Goal: Obtain resource: Download file/media

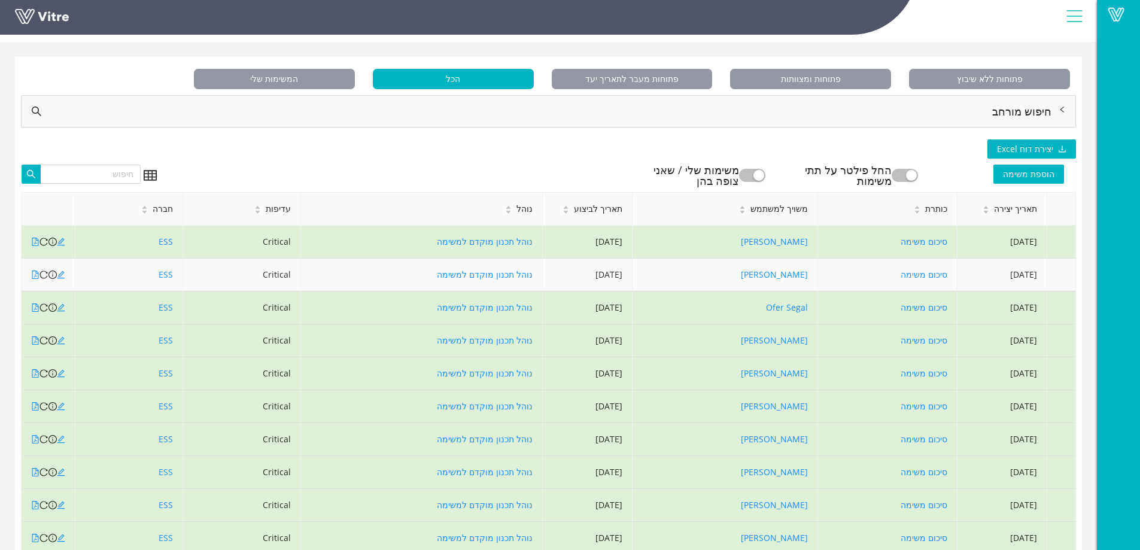
scroll to position [60, 0]
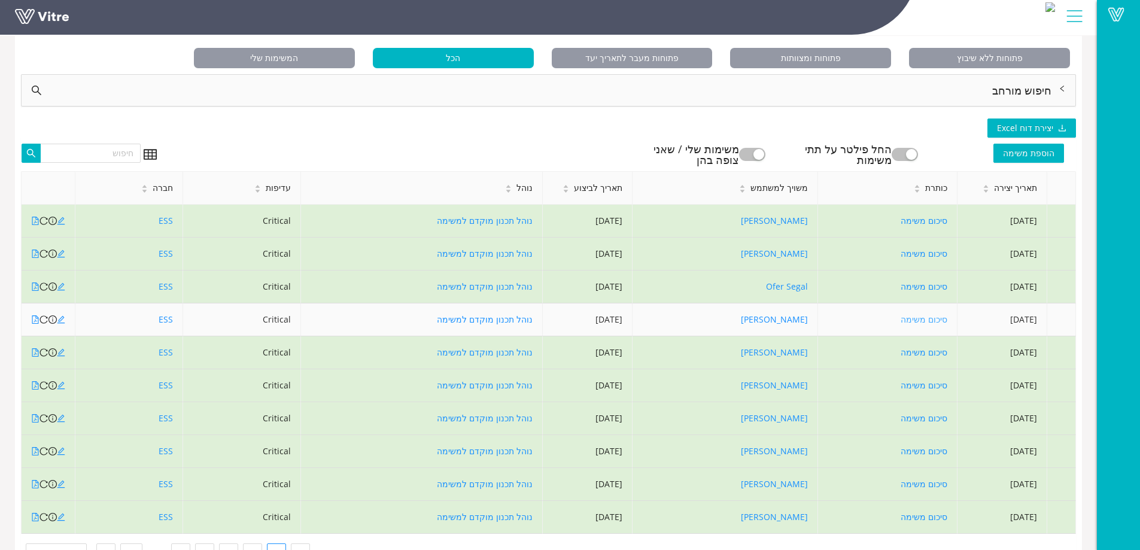
click at [908, 319] on link "סיכום משימה" at bounding box center [923, 319] width 47 height 11
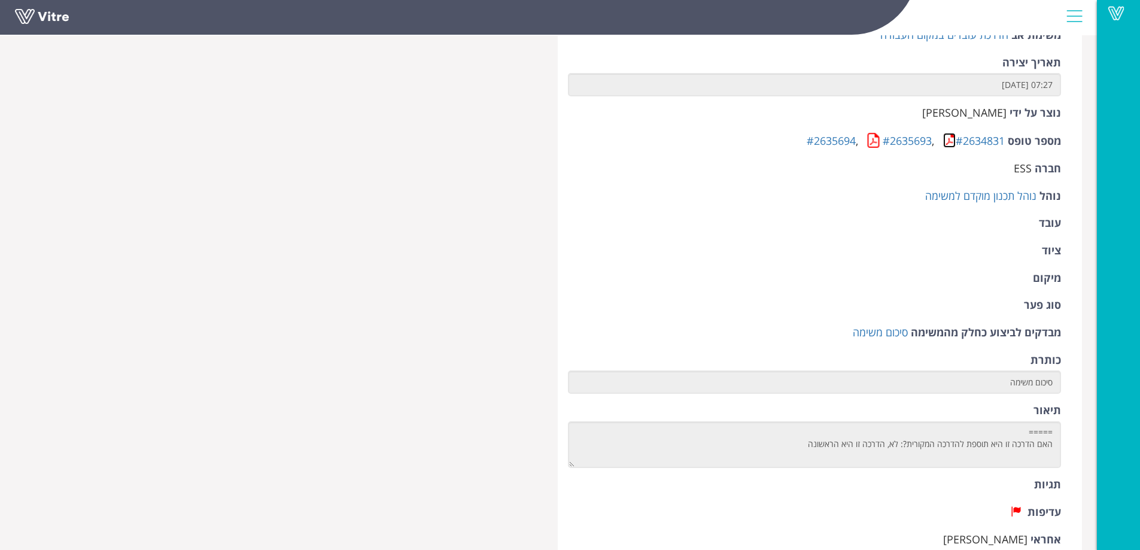
scroll to position [239, 0]
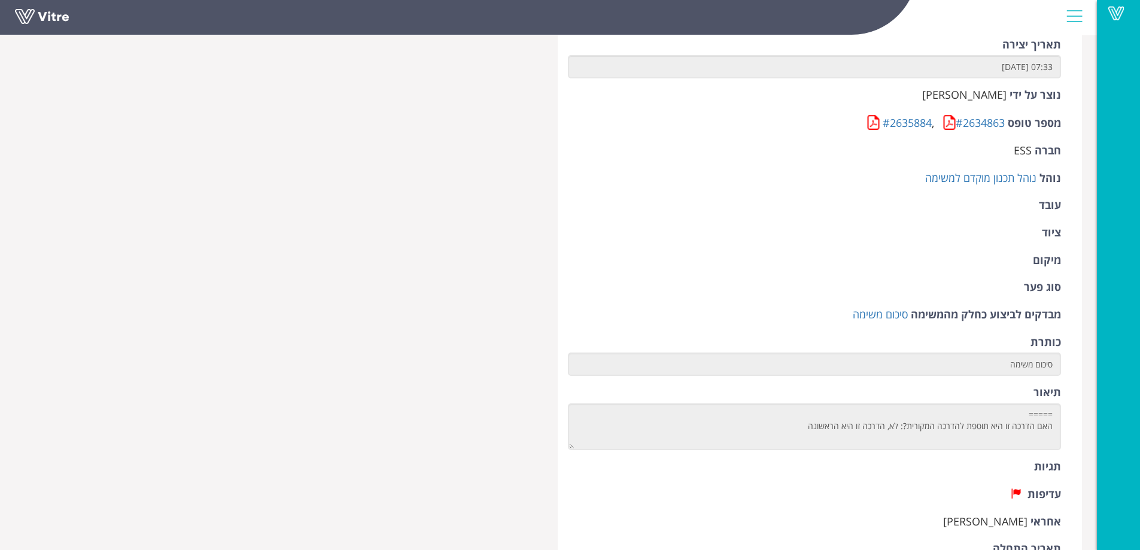
scroll to position [60, 0]
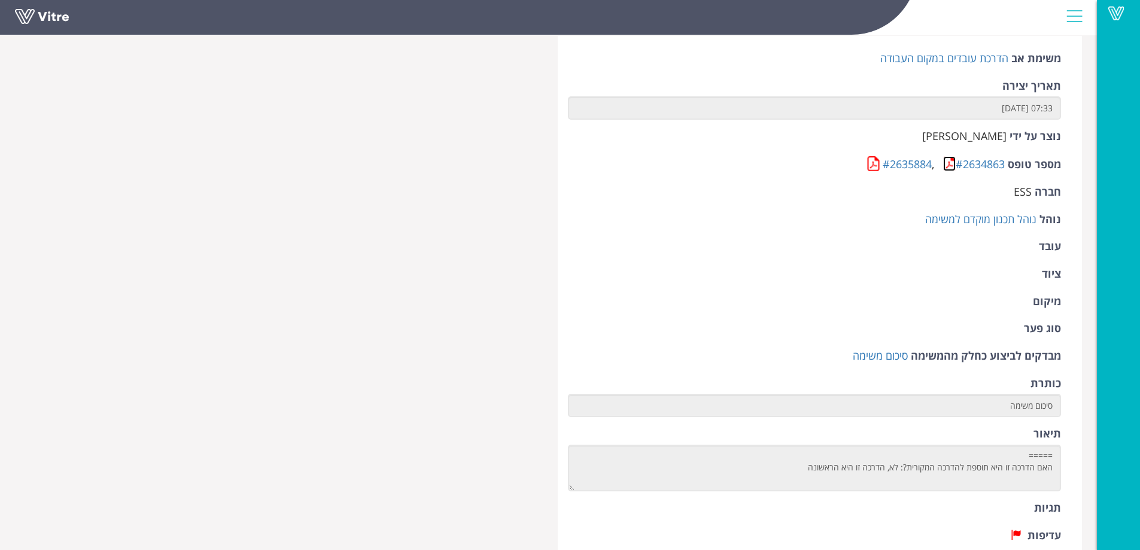
click at [948, 169] on link at bounding box center [949, 163] width 13 height 15
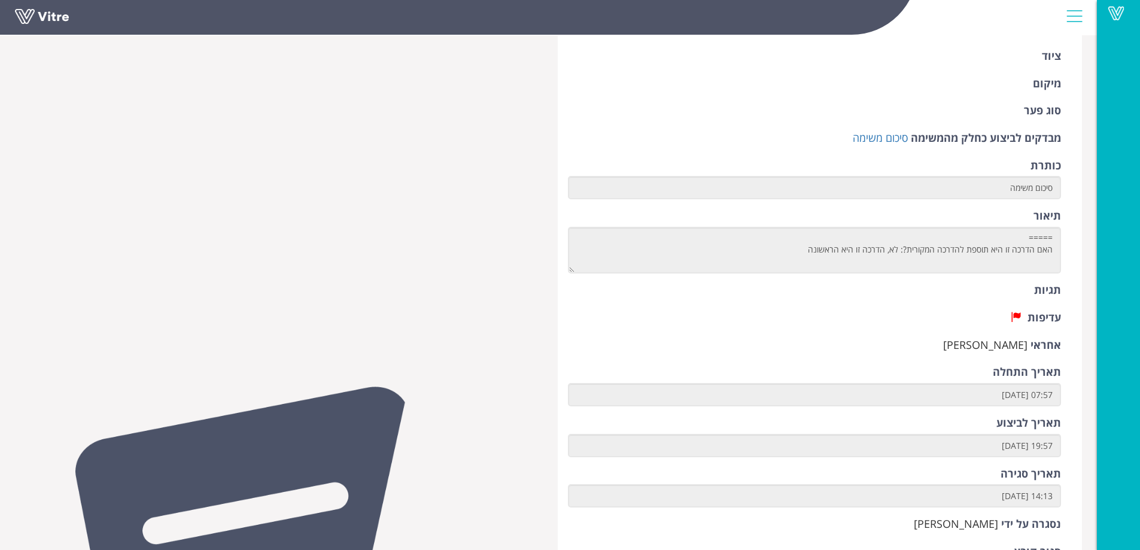
scroll to position [299, 0]
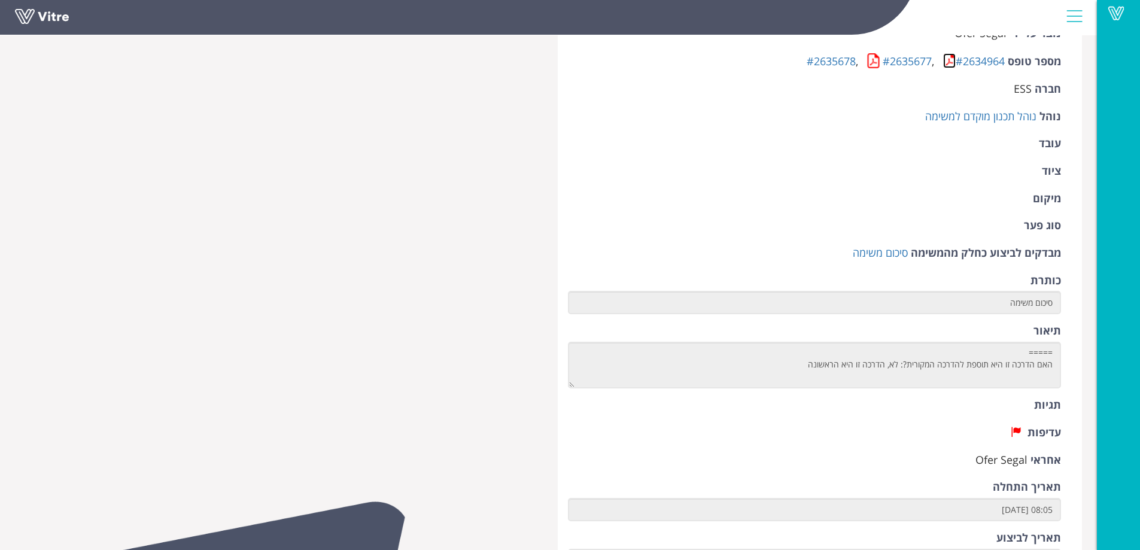
scroll to position [239, 0]
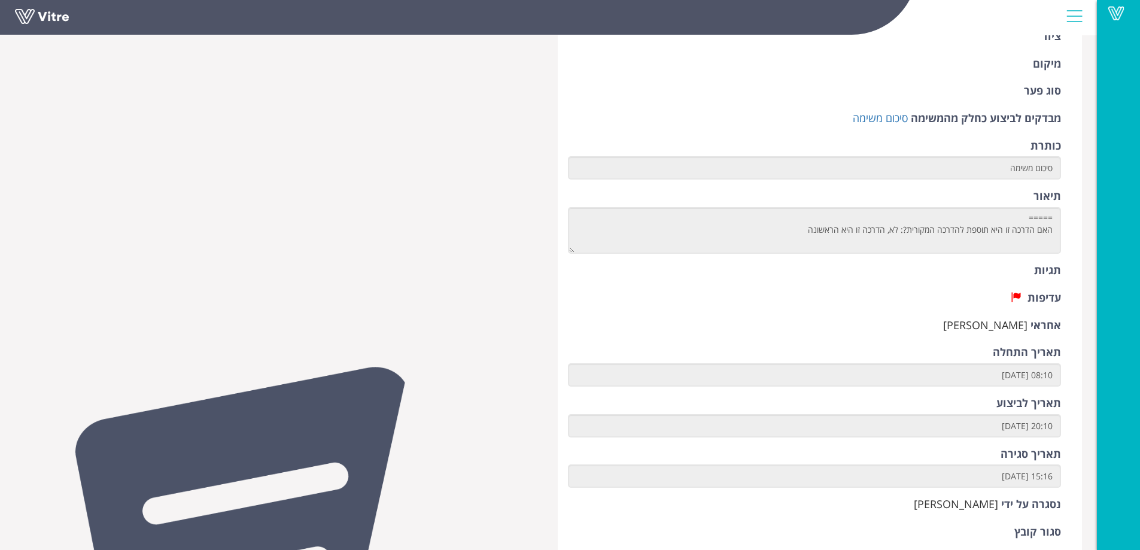
scroll to position [359, 0]
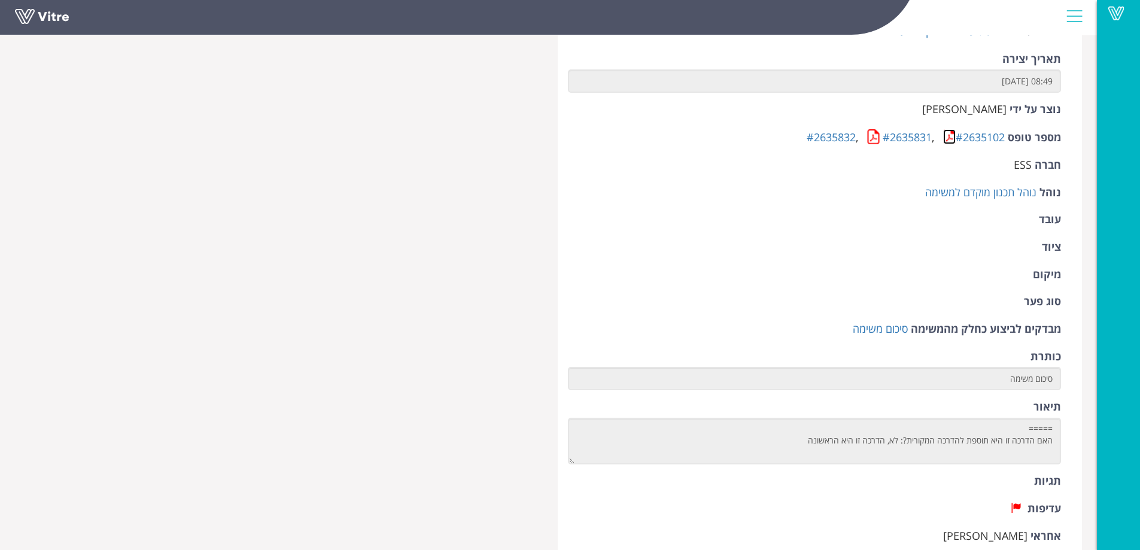
scroll to position [239, 0]
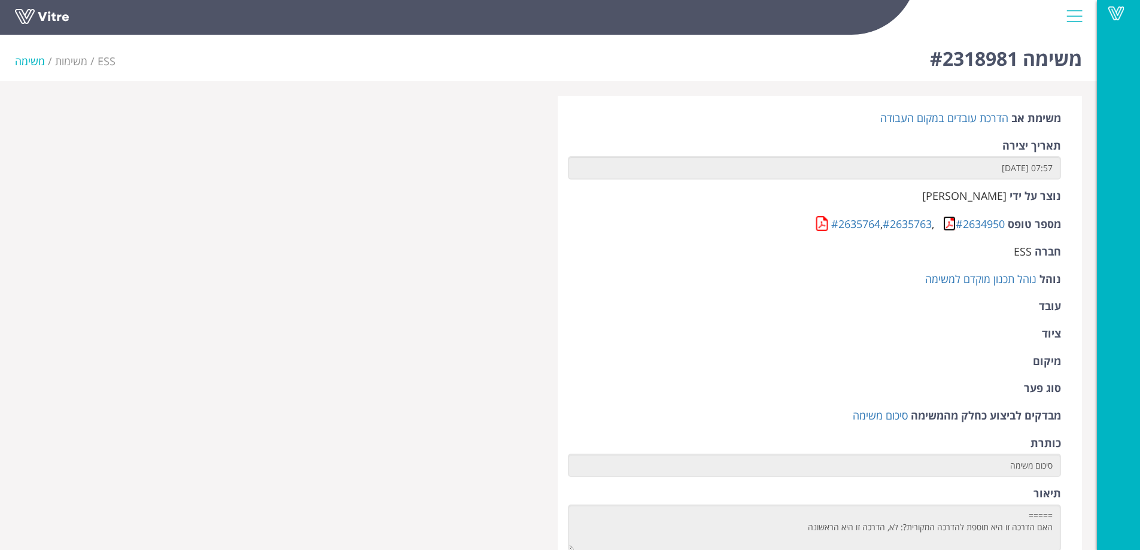
click at [950, 227] on link at bounding box center [949, 223] width 13 height 15
